Goal: Information Seeking & Learning: Learn about a topic

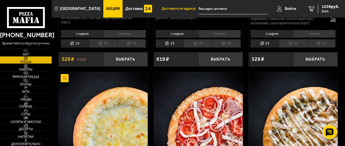
scroll to position [146, 0]
click at [106, 8] on span "Акции" at bounding box center [113, 9] width 14 height 4
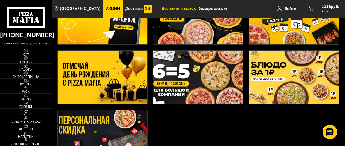
click at [139, 79] on img at bounding box center [103, 77] width 90 height 54
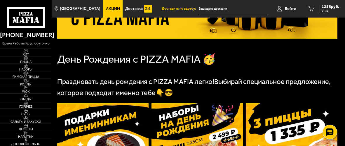
scroll to position [117, 0]
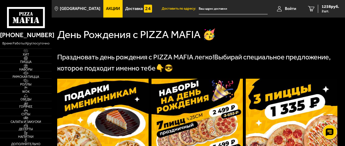
click at [89, 112] on img at bounding box center [102, 139] width 91 height 121
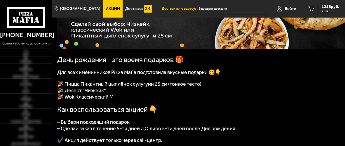
scroll to position [88, 0]
